Goal: Transaction & Acquisition: Purchase product/service

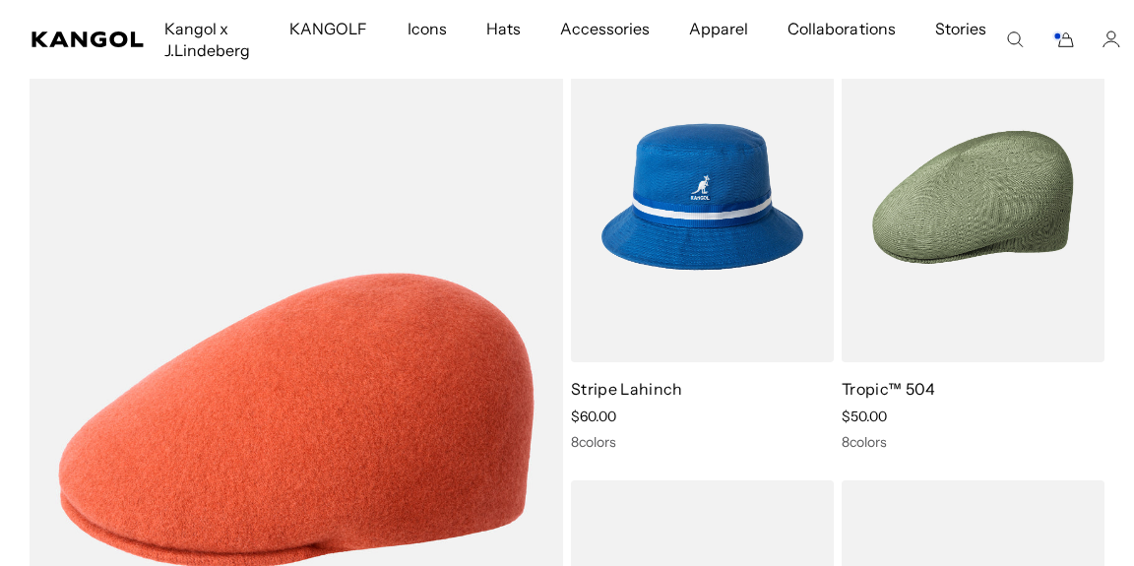
scroll to position [1170, 0]
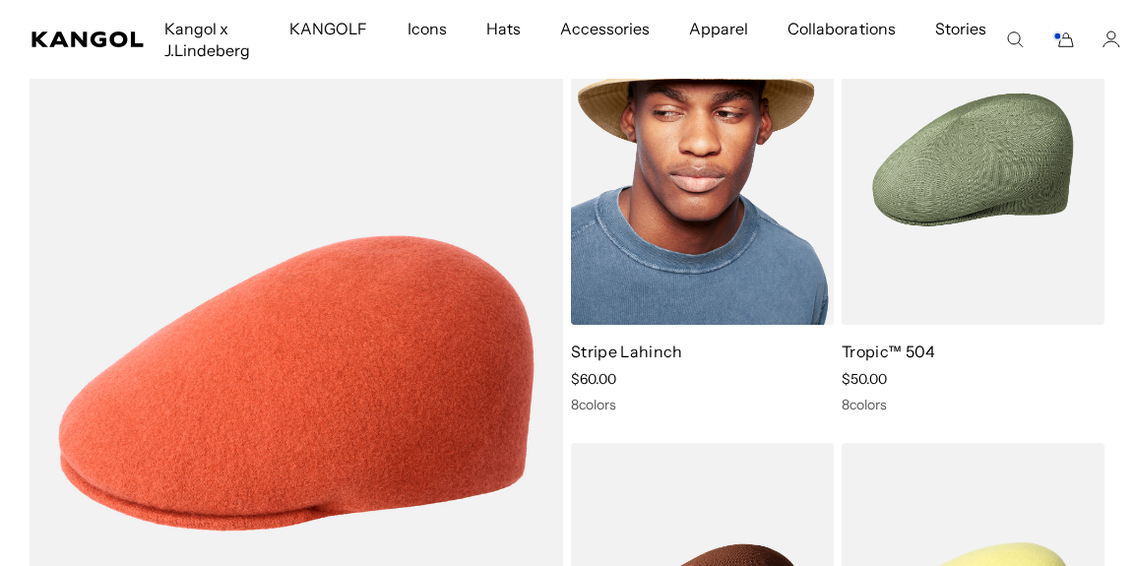
click at [687, 205] on img at bounding box center [702, 159] width 263 height 330
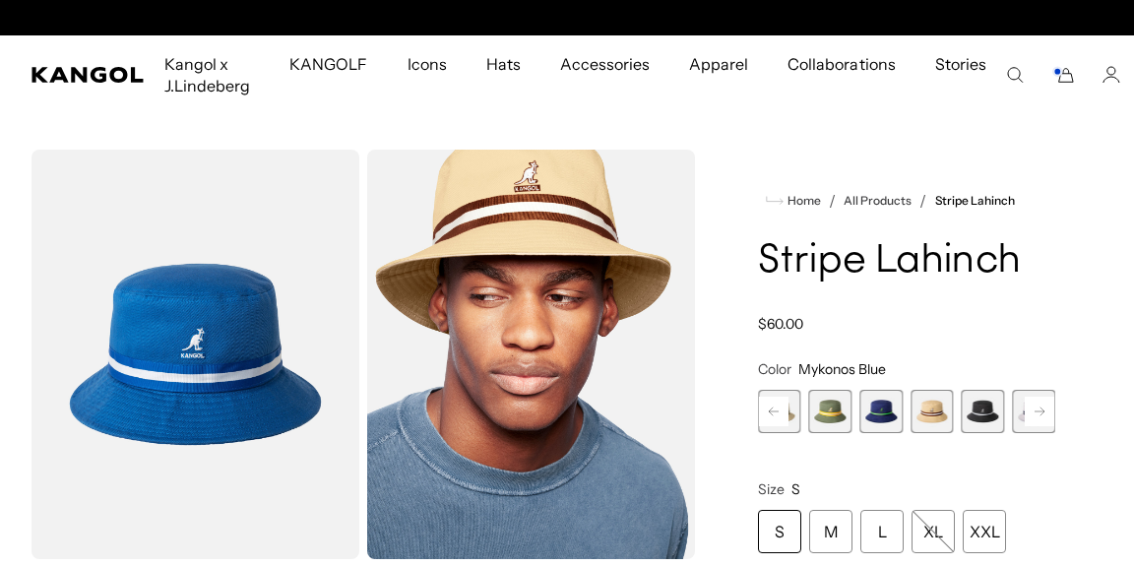
scroll to position [0, 406]
click at [1041, 413] on rect at bounding box center [1040, 412] width 30 height 30
click at [940, 413] on span "6 of 9" at bounding box center [932, 411] width 43 height 43
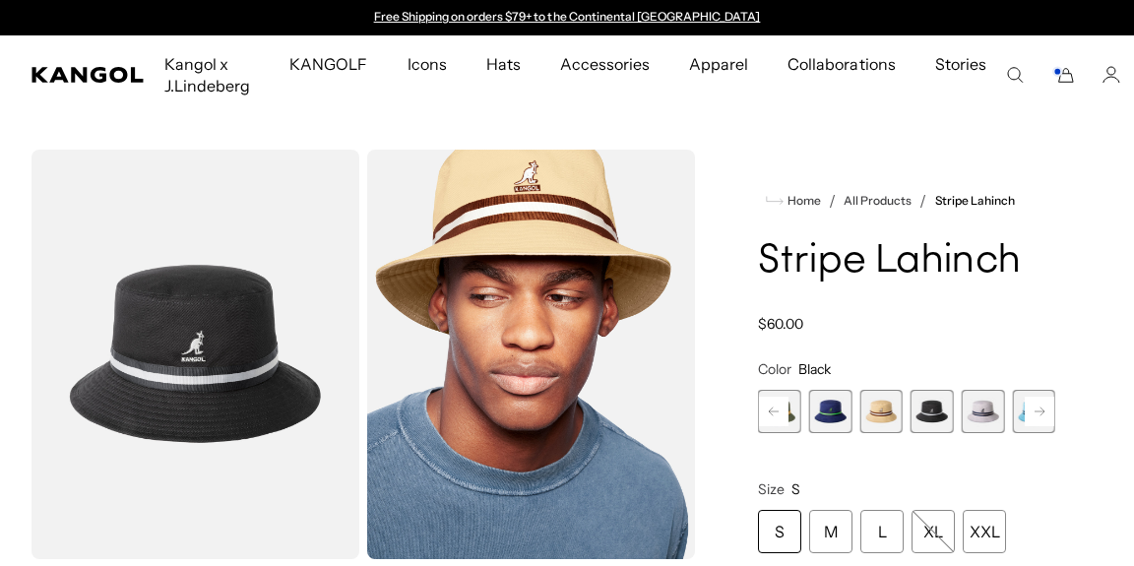
click at [980, 416] on span "7 of 9" at bounding box center [983, 411] width 43 height 43
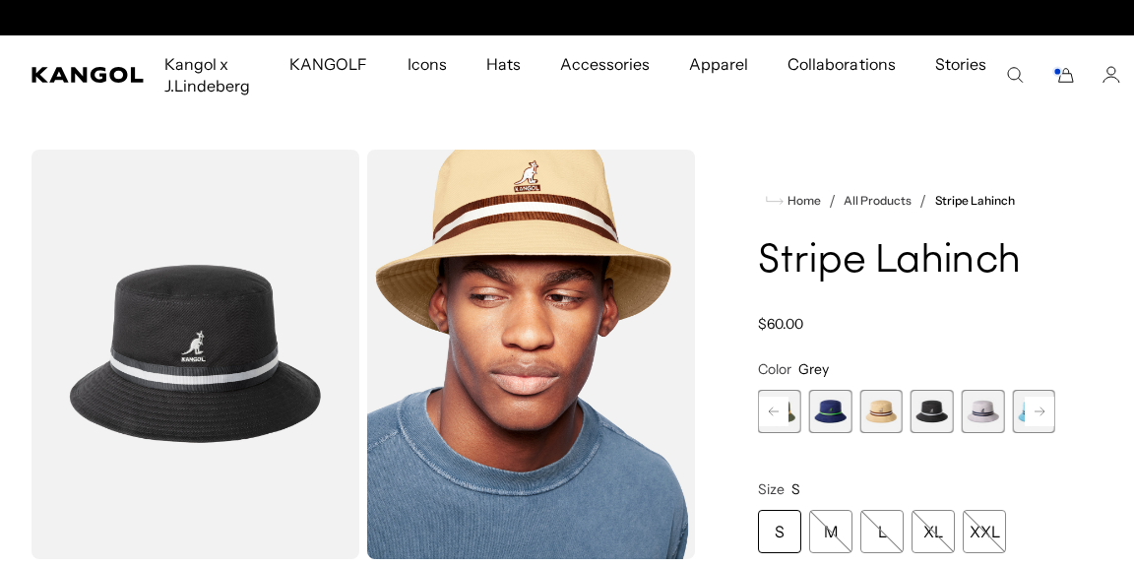
scroll to position [0, 406]
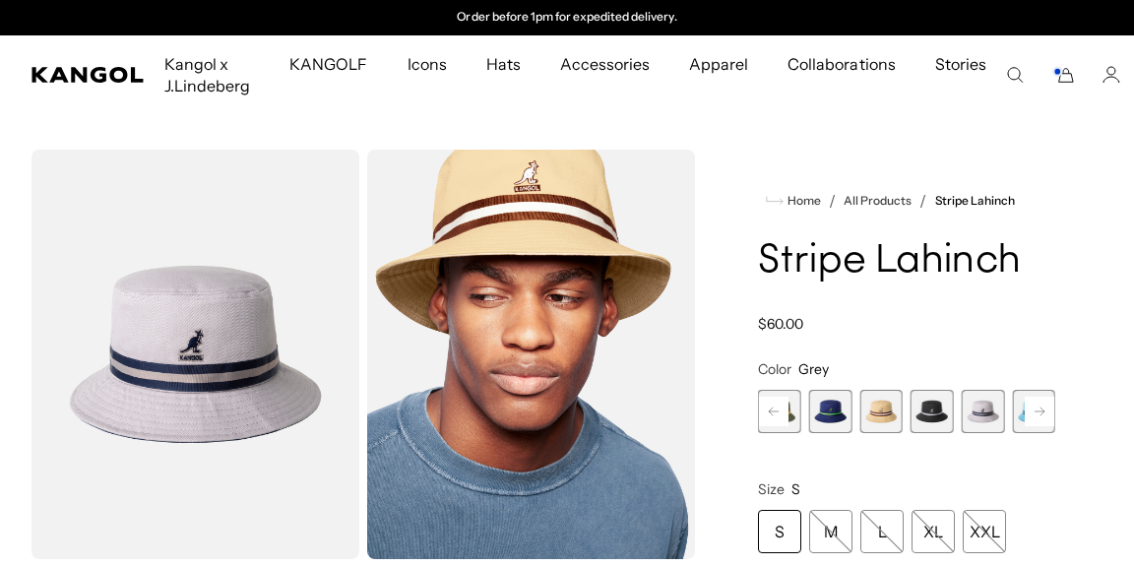
click at [937, 416] on span "6 of 9" at bounding box center [932, 411] width 43 height 43
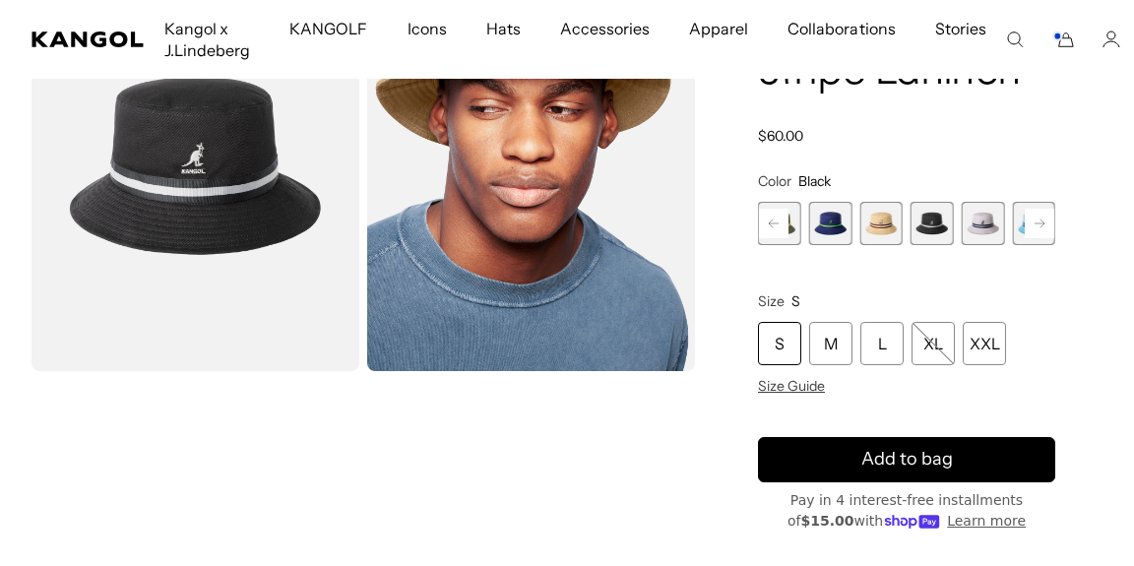
scroll to position [213, 0]
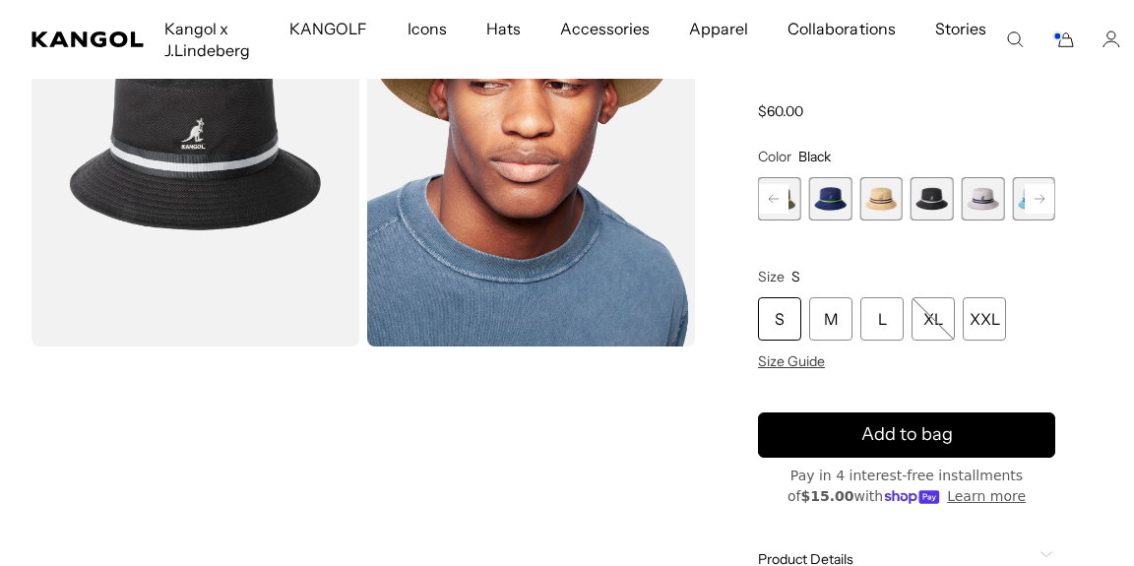
click at [980, 199] on span "7 of 9" at bounding box center [983, 198] width 43 height 43
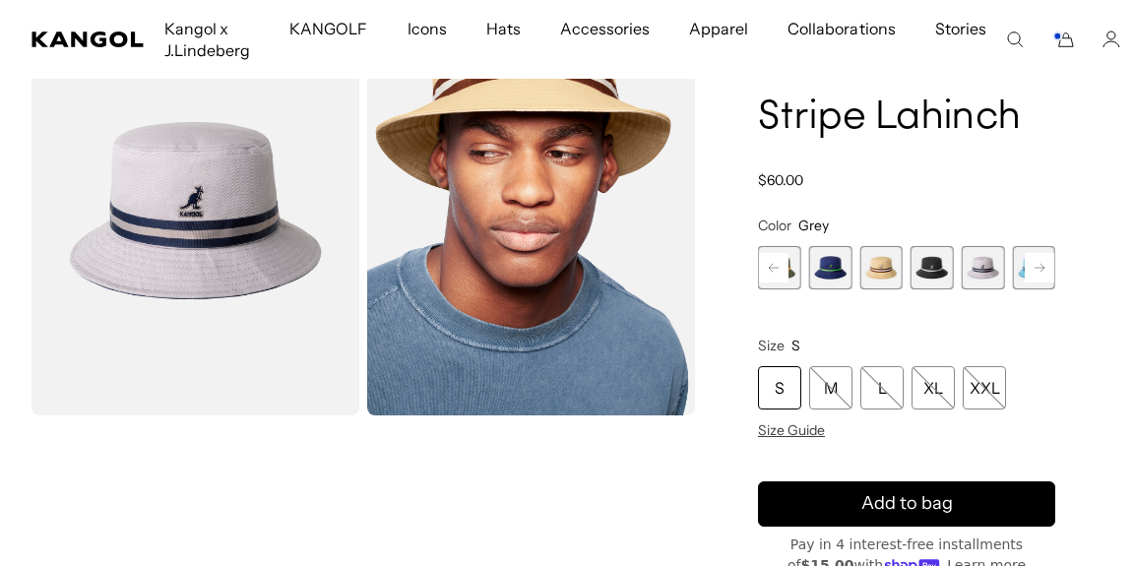
scroll to position [106, 0]
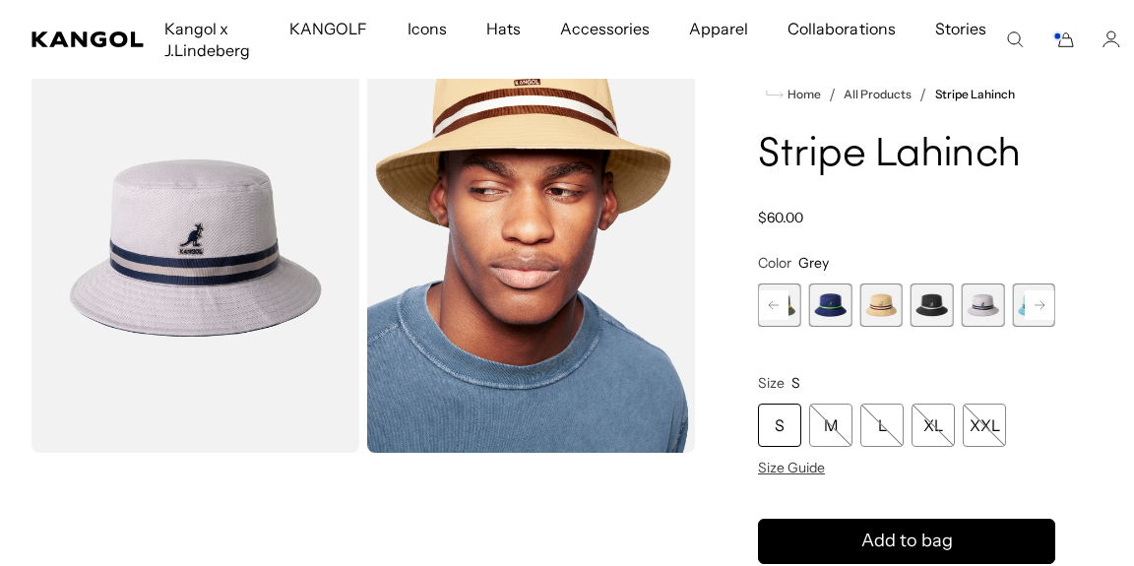
click at [1038, 303] on rect at bounding box center [1040, 305] width 30 height 30
click at [985, 308] on span "8 of 9" at bounding box center [983, 305] width 43 height 43
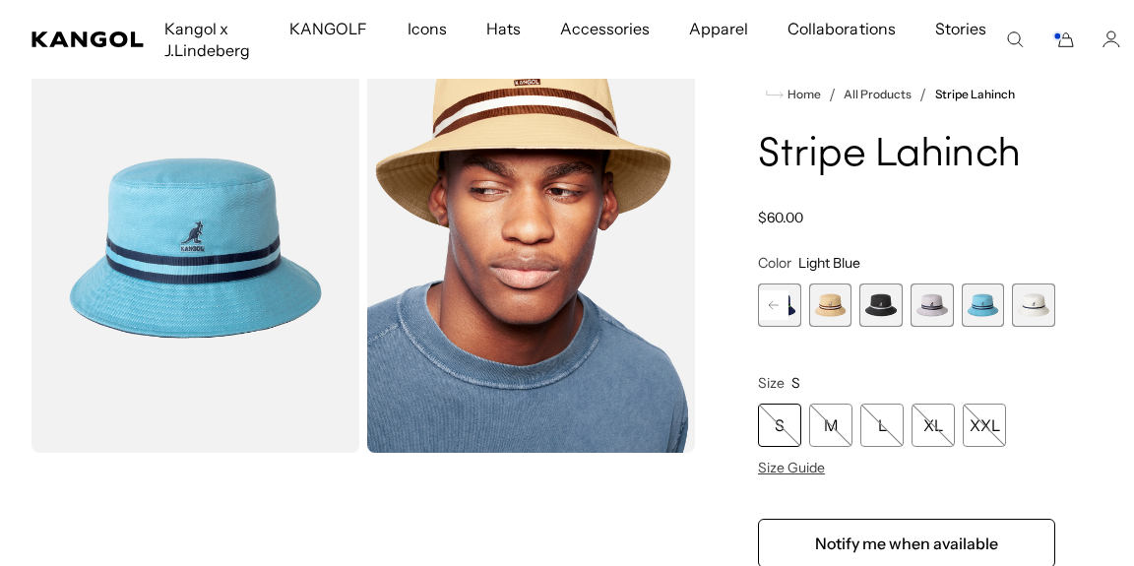
click at [1042, 305] on span "9 of 9" at bounding box center [1033, 305] width 43 height 43
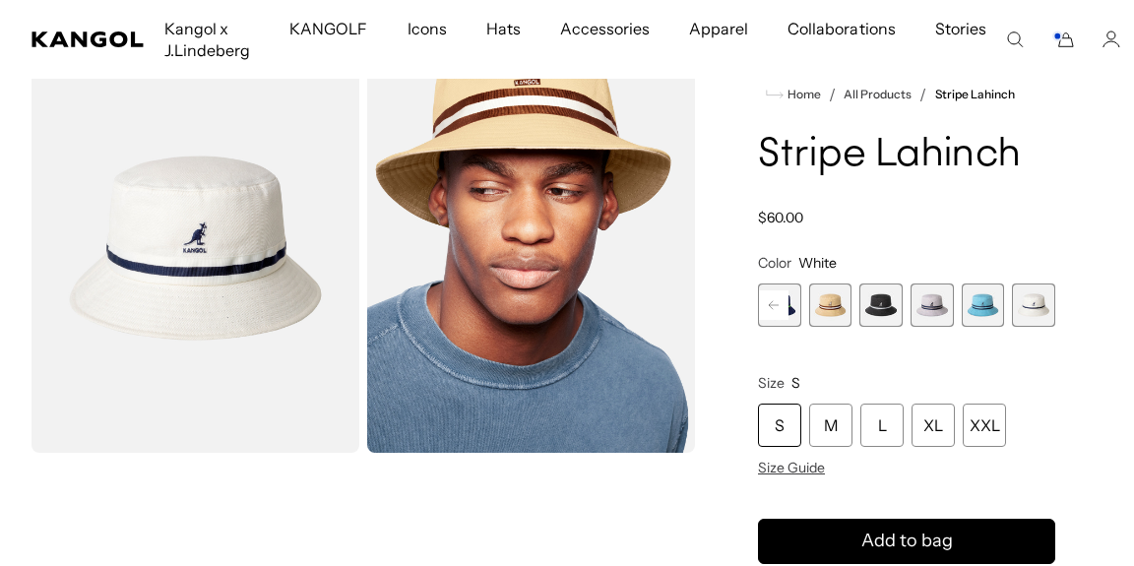
scroll to position [0, 406]
